Goal: Transaction & Acquisition: Subscribe to service/newsletter

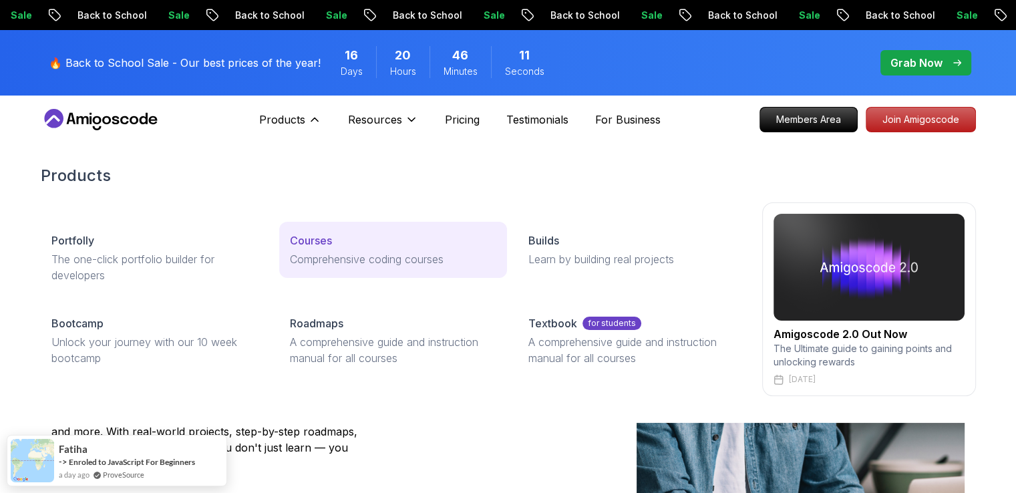
click at [312, 241] on p "Courses" at bounding box center [311, 240] width 42 height 16
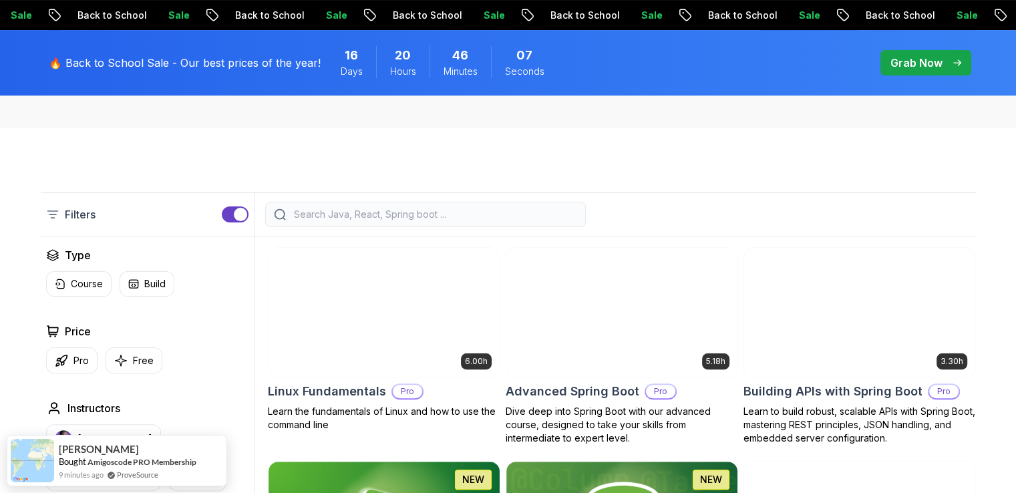
scroll to position [334, 0]
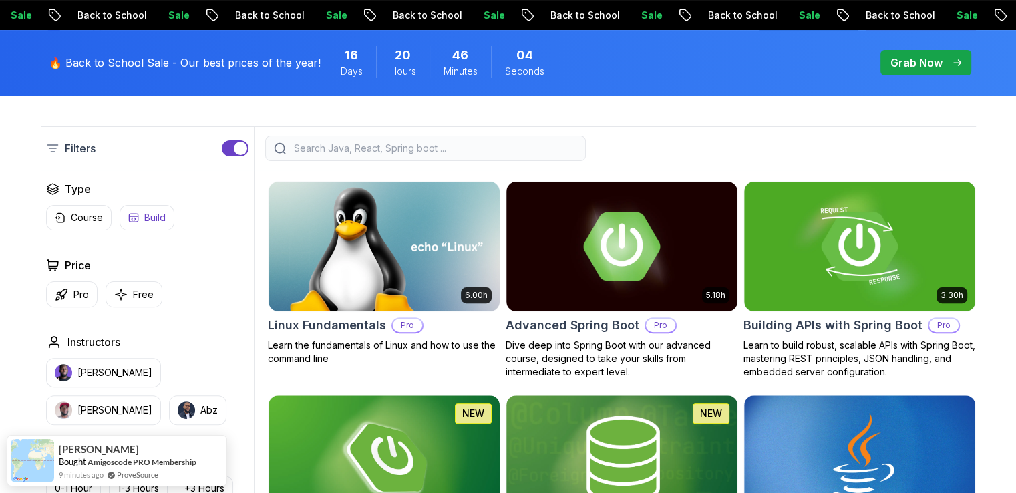
click at [143, 297] on p "Free" at bounding box center [143, 294] width 21 height 13
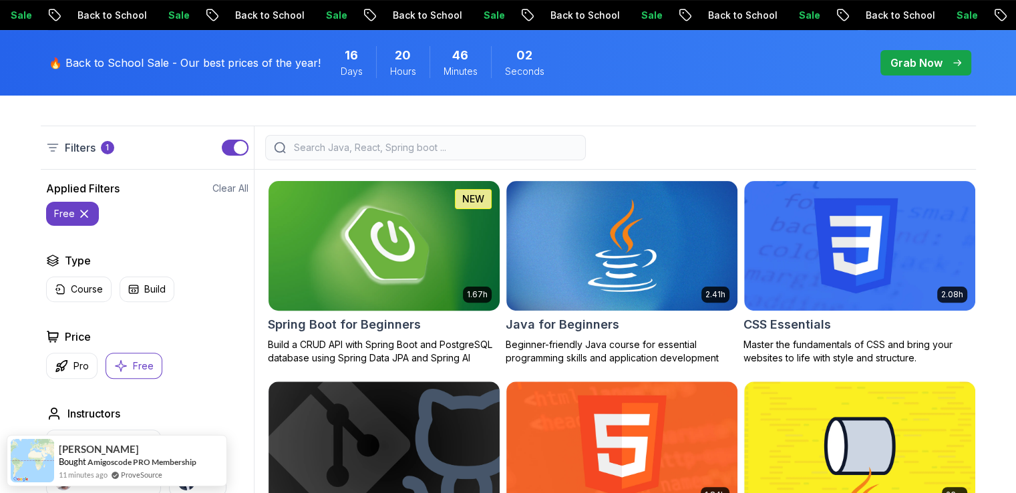
scroll to position [401, 0]
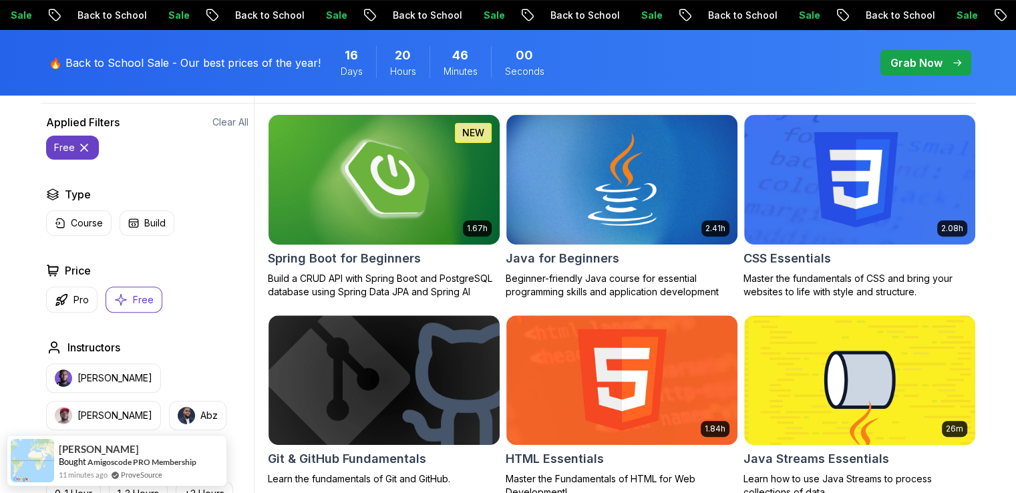
click at [366, 227] on img at bounding box center [383, 180] width 242 height 136
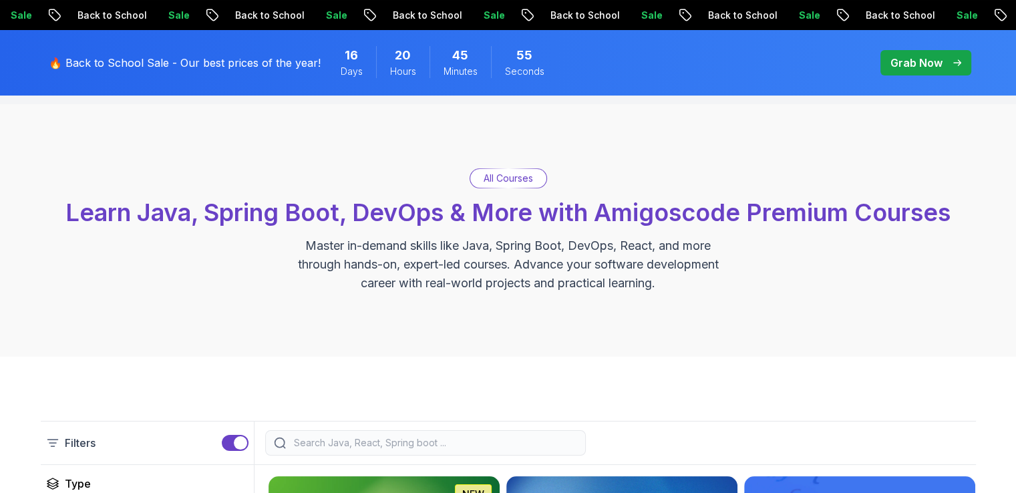
scroll to position [401, 0]
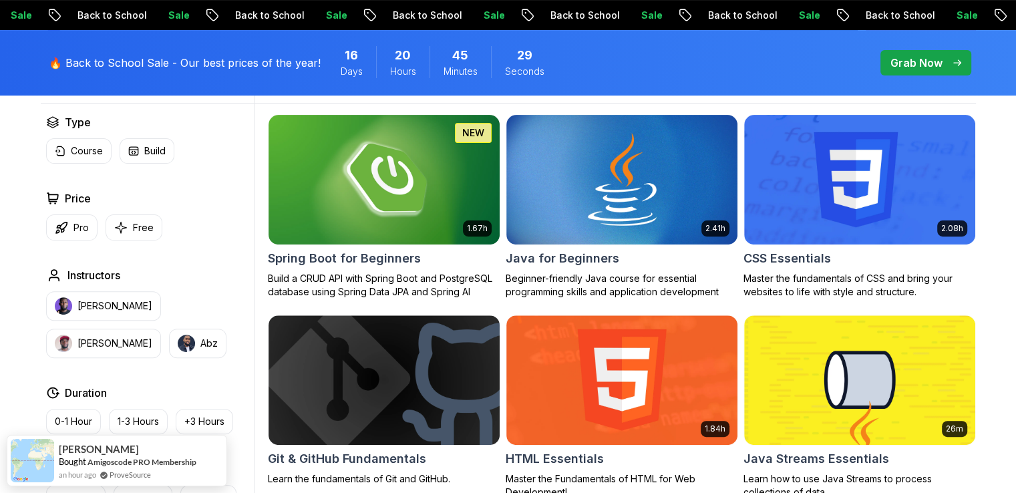
click at [75, 208] on div "Price Pro Free" at bounding box center [147, 215] width 202 height 50
click at [71, 222] on button "Pro" at bounding box center [71, 227] width 51 height 26
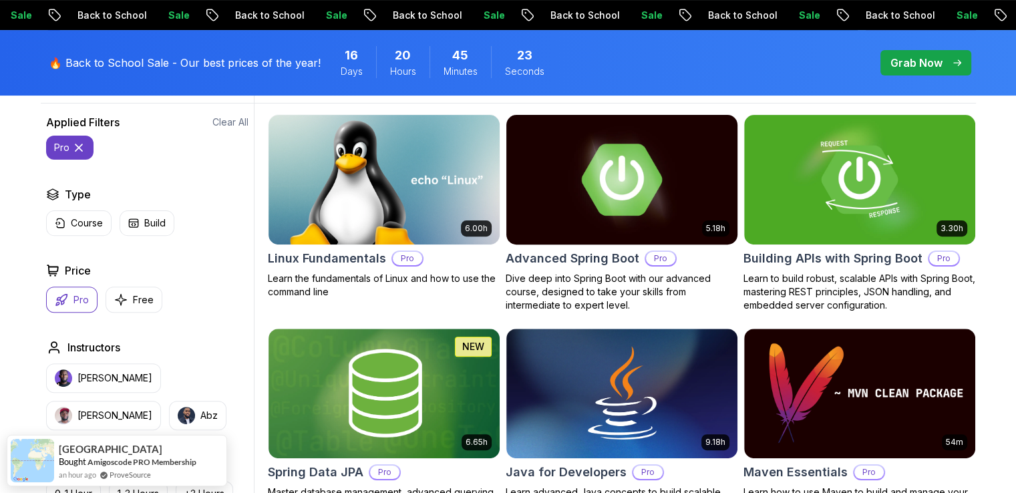
click at [603, 216] on img at bounding box center [621, 180] width 242 height 136
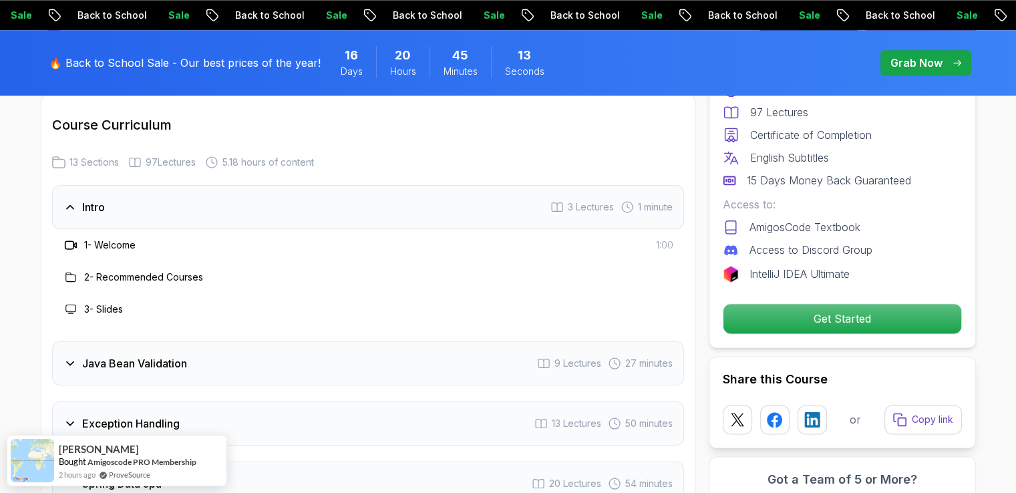
scroll to position [1803, 0]
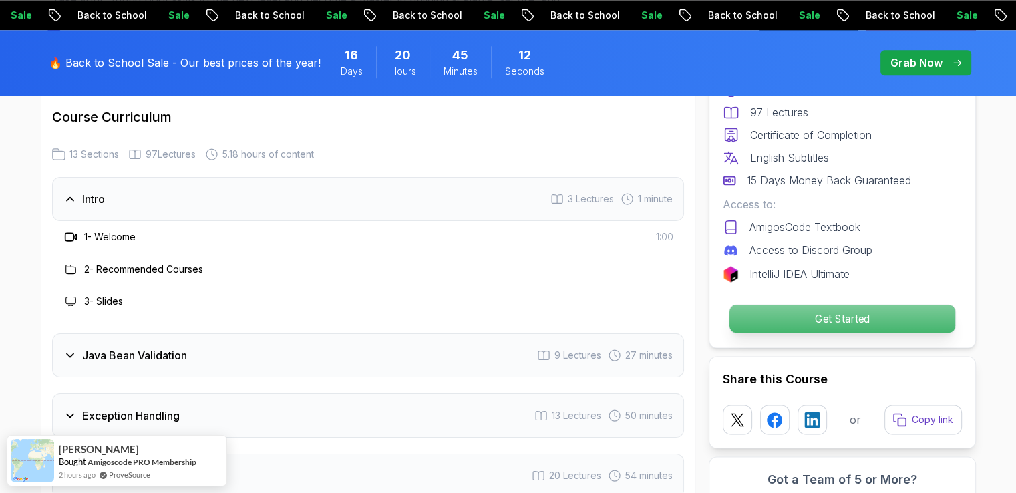
click at [858, 311] on p "Get Started" at bounding box center [842, 319] width 226 height 28
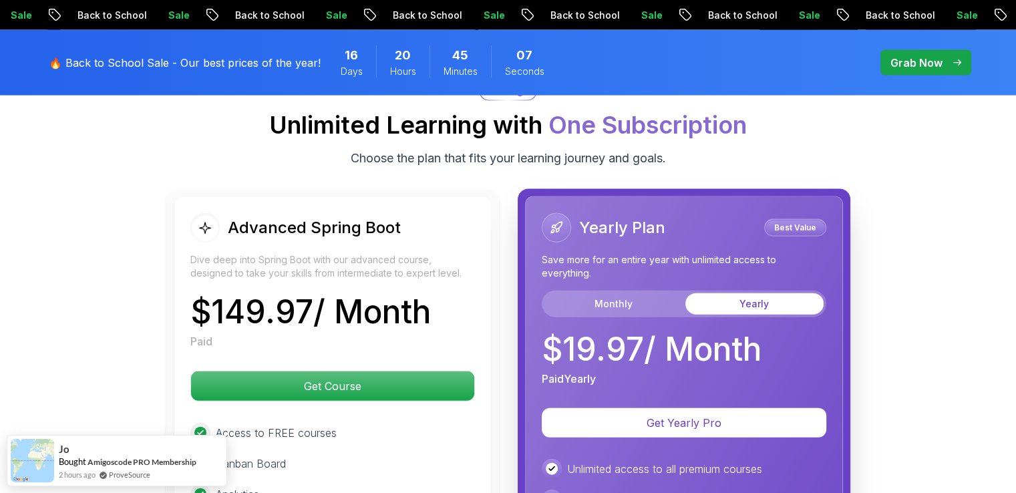
scroll to position [2977, 0]
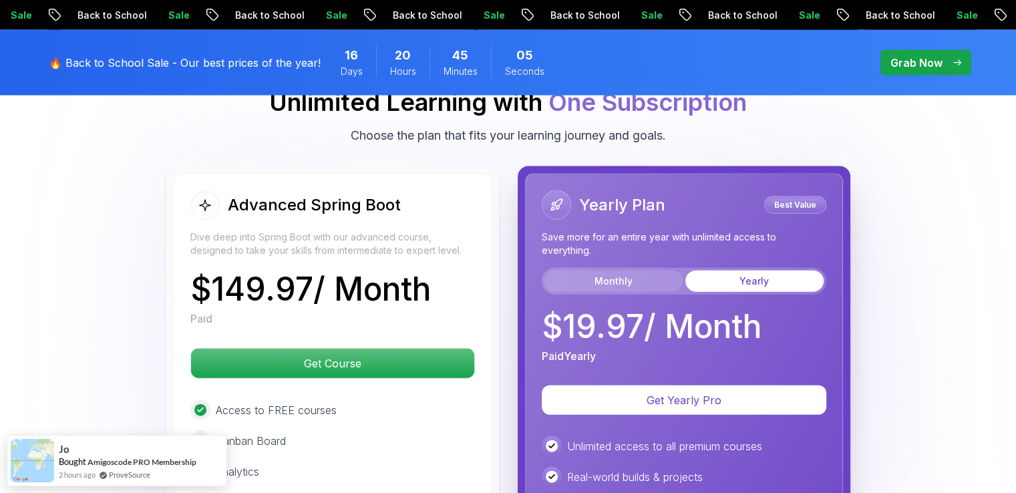
click at [600, 270] on button "Monthly" at bounding box center [613, 280] width 138 height 21
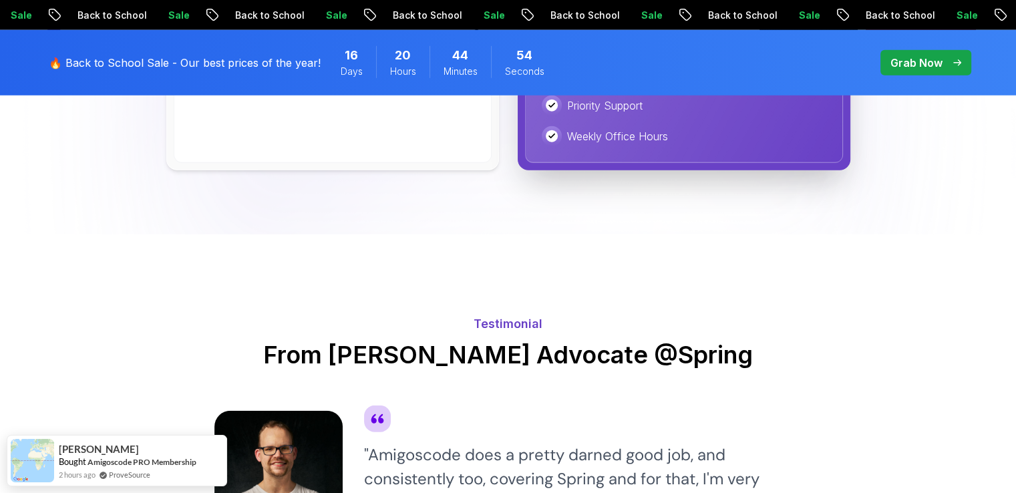
scroll to position [3644, 0]
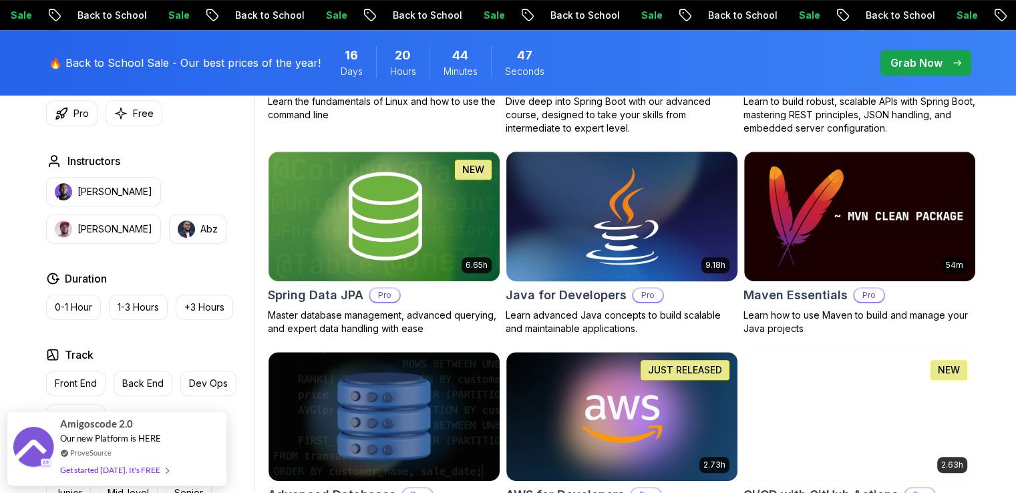
scroll to position [601, 0]
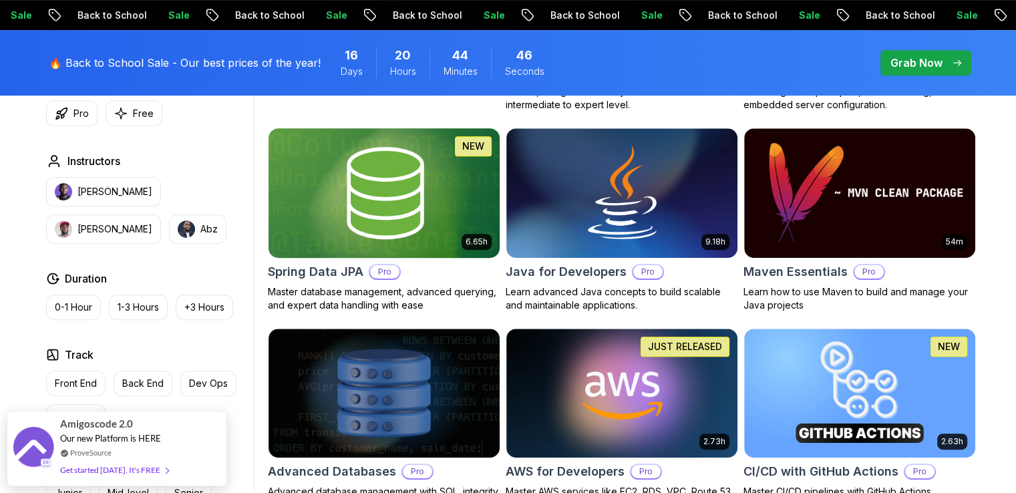
click at [444, 213] on img at bounding box center [383, 193] width 242 height 136
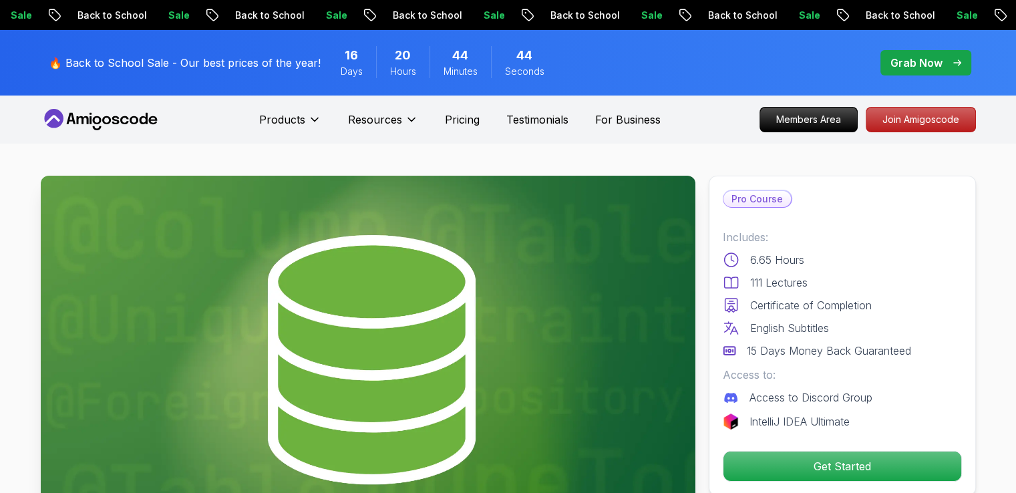
click at [817, 343] on p "15 Days Money Back Guaranteed" at bounding box center [829, 351] width 164 height 16
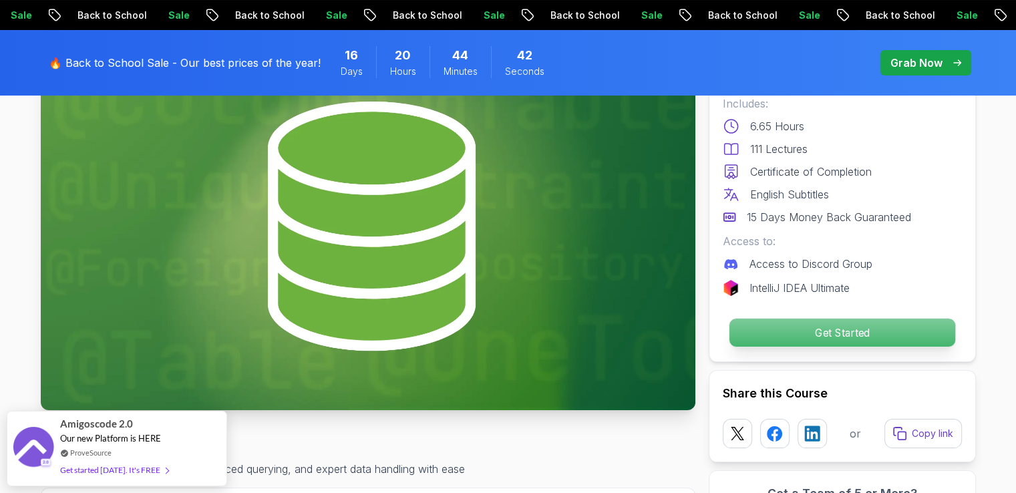
click at [801, 335] on p "Get Started" at bounding box center [842, 333] width 226 height 28
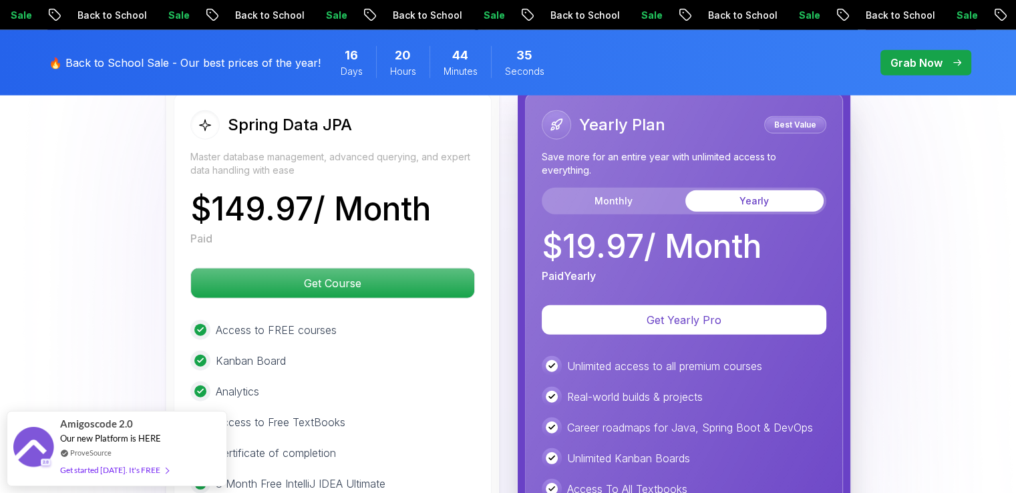
scroll to position [3405, 0]
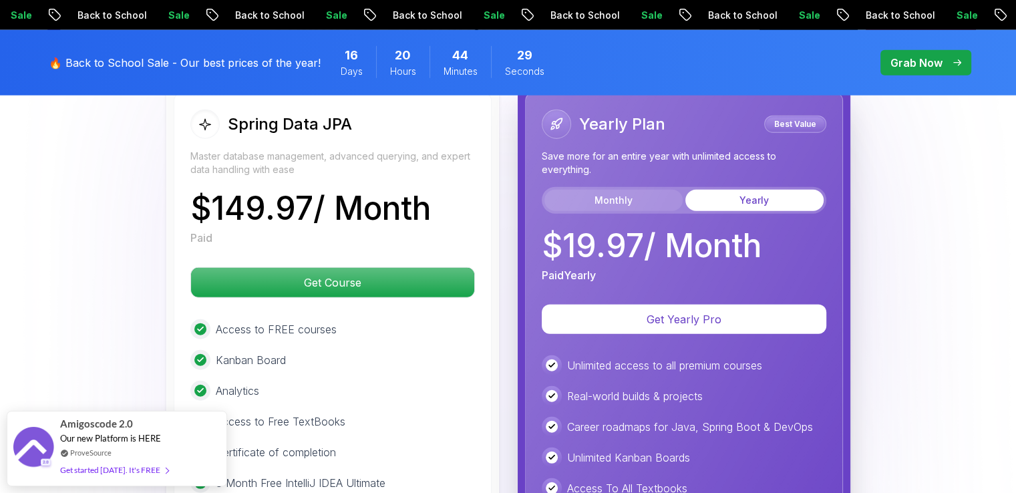
click at [587, 190] on button "Monthly" at bounding box center [613, 200] width 138 height 21
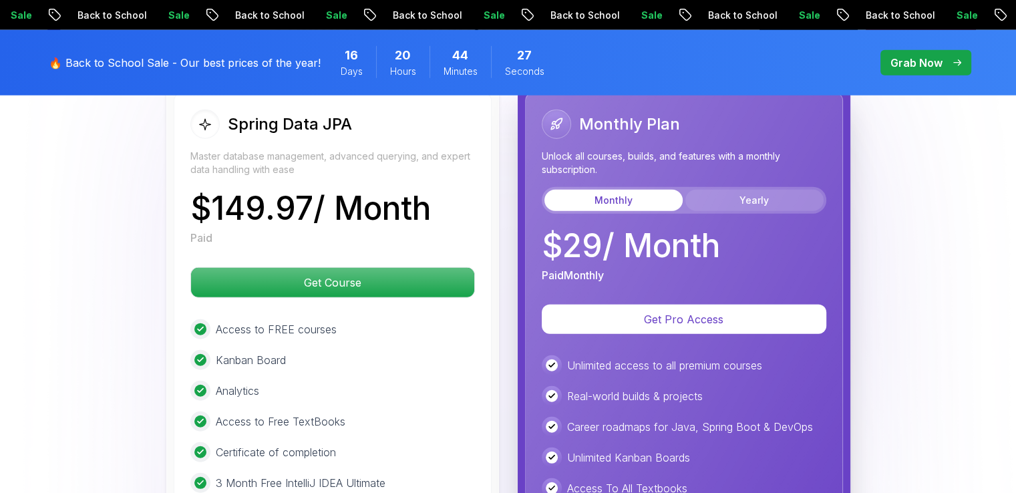
click at [716, 190] on button "Yearly" at bounding box center [754, 200] width 138 height 21
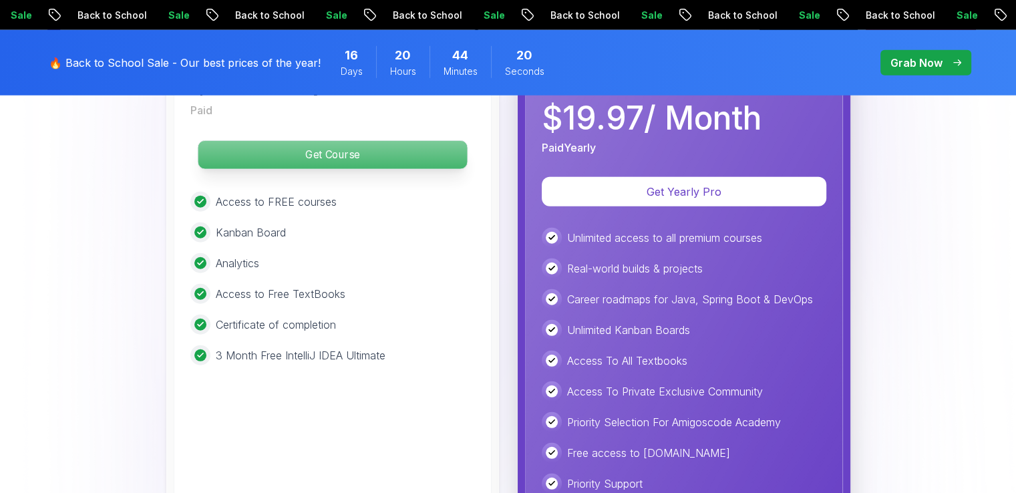
scroll to position [3538, 0]
